Goal: Transaction & Acquisition: Purchase product/service

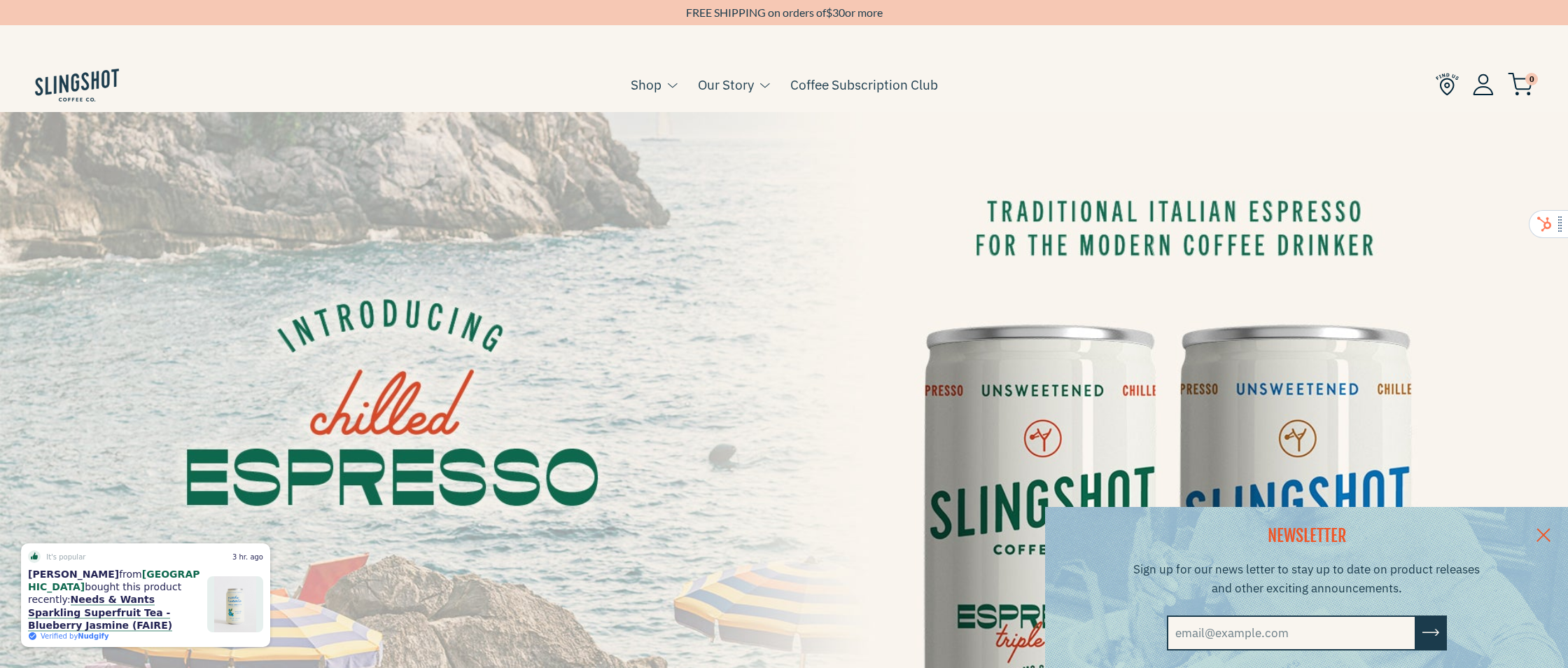
scroll to position [640, 0]
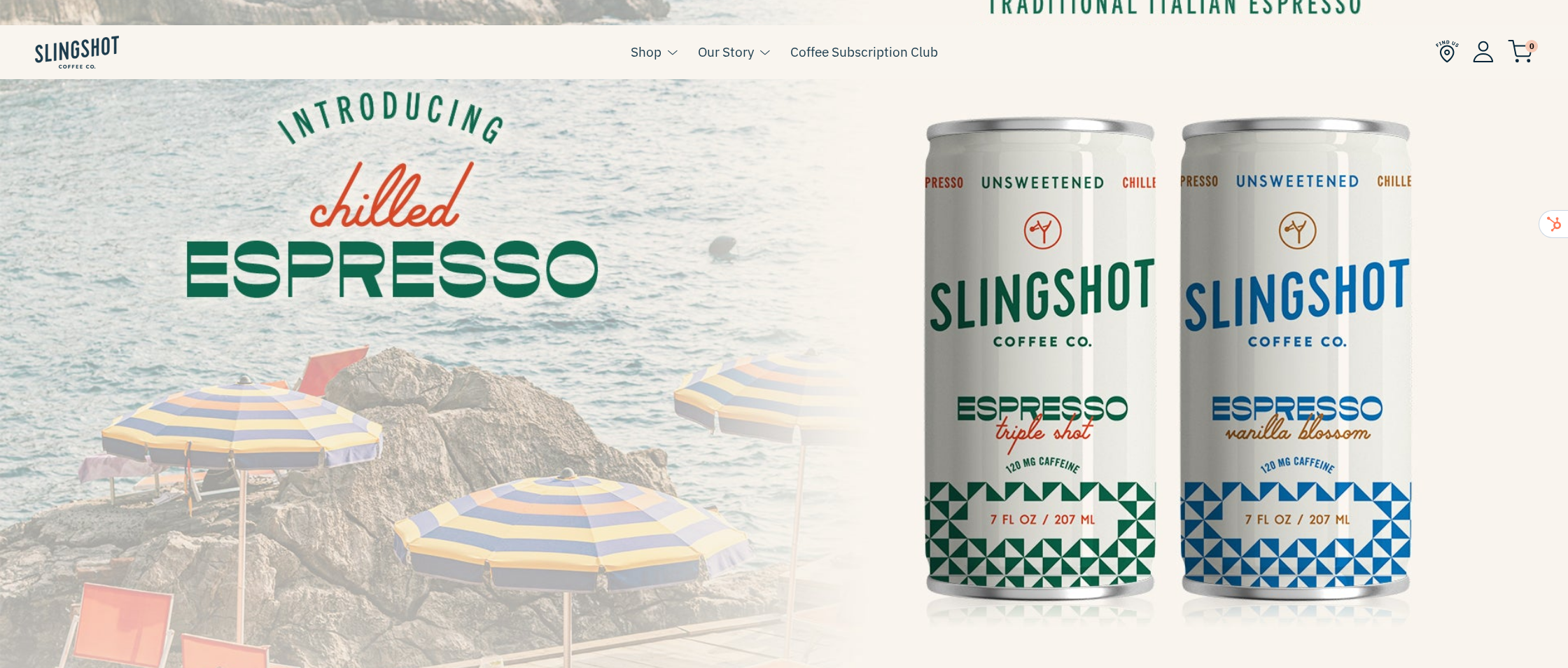
scroll to position [124, 0]
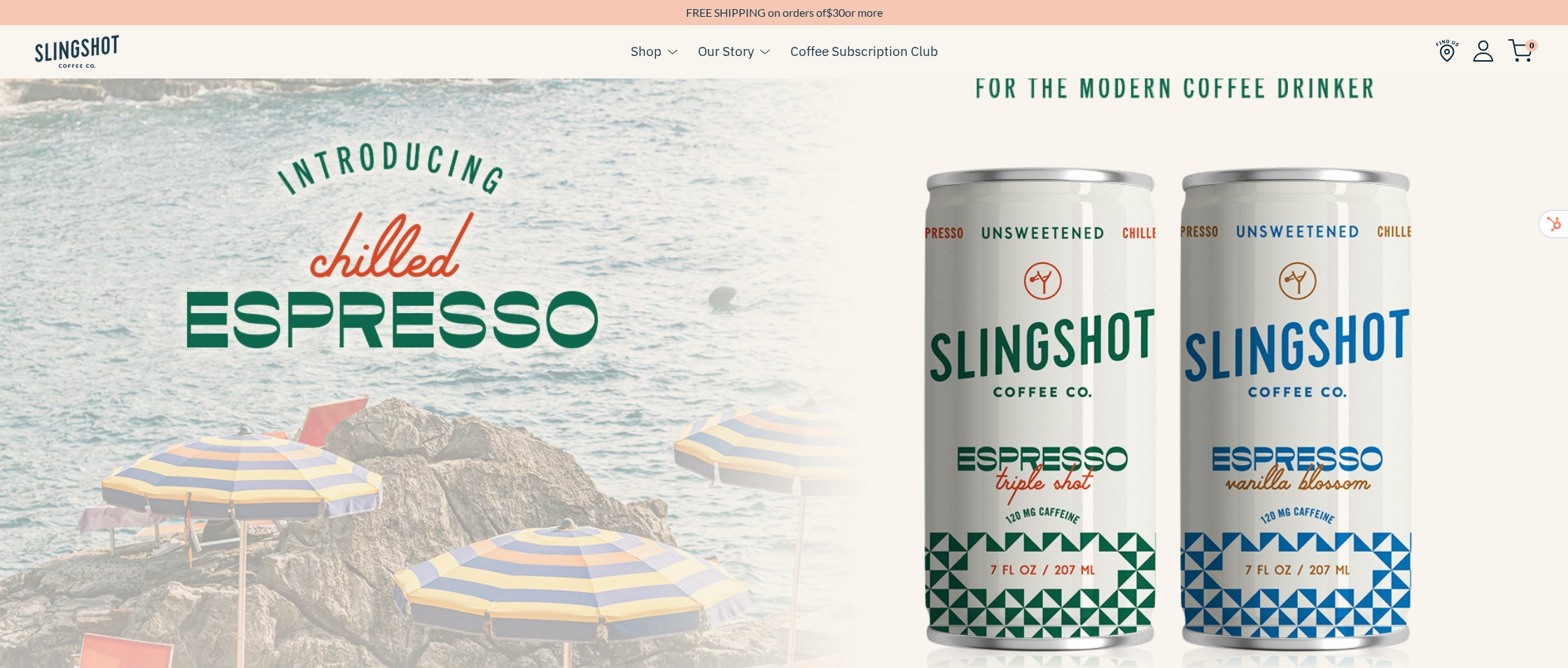
click at [1527, 396] on img at bounding box center [784, 395] width 1568 height 883
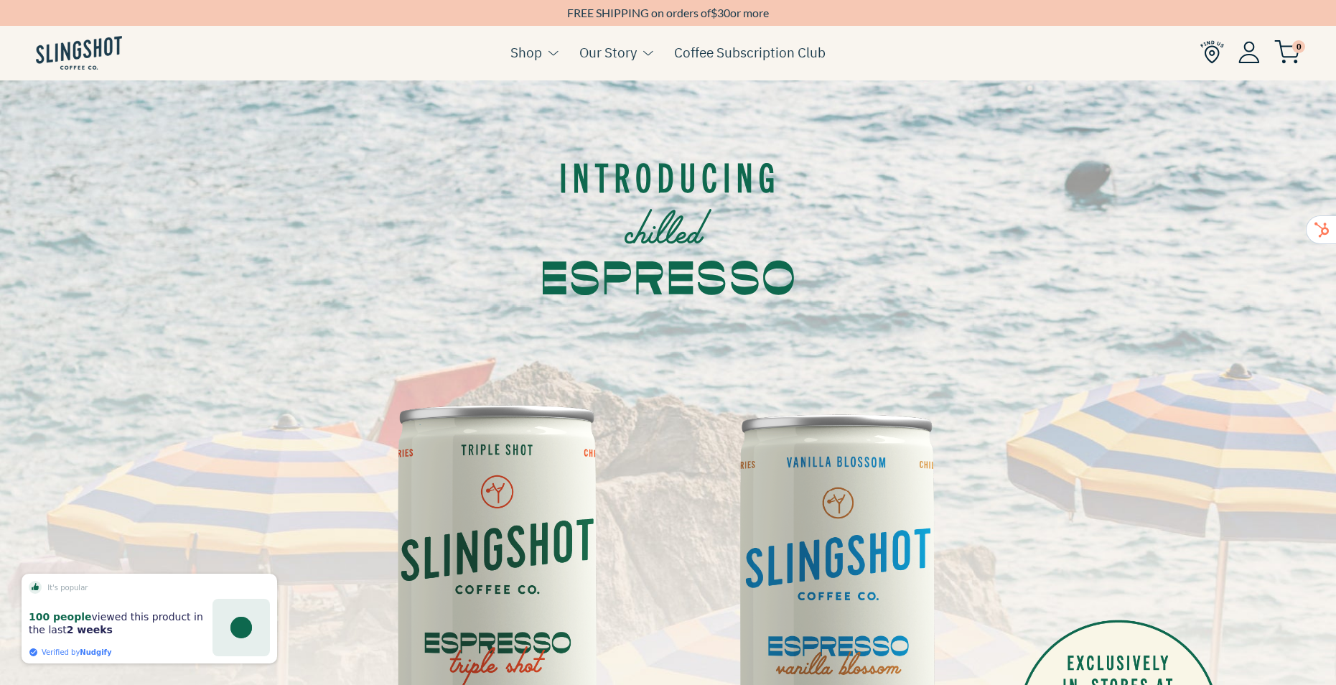
click at [1160, 103] on div at bounding box center [668, 220] width 1336 height 258
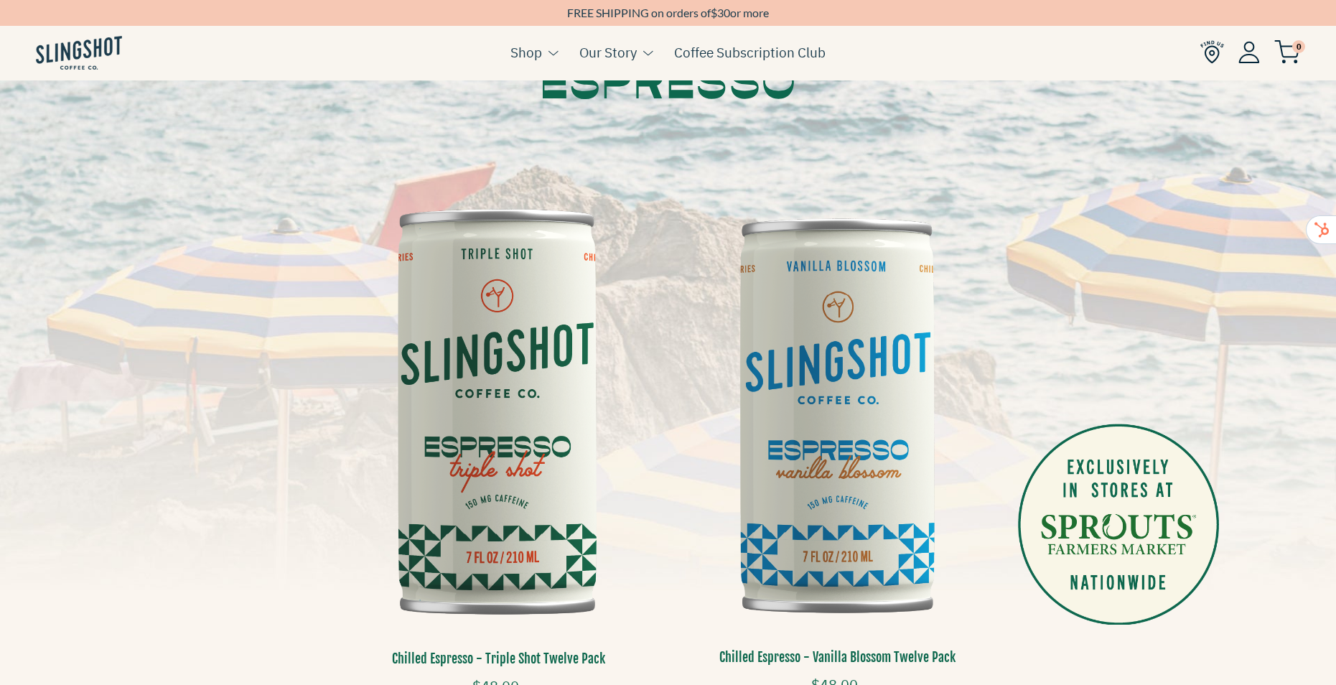
scroll to position [195, 0]
